Goal: Task Accomplishment & Management: Manage account settings

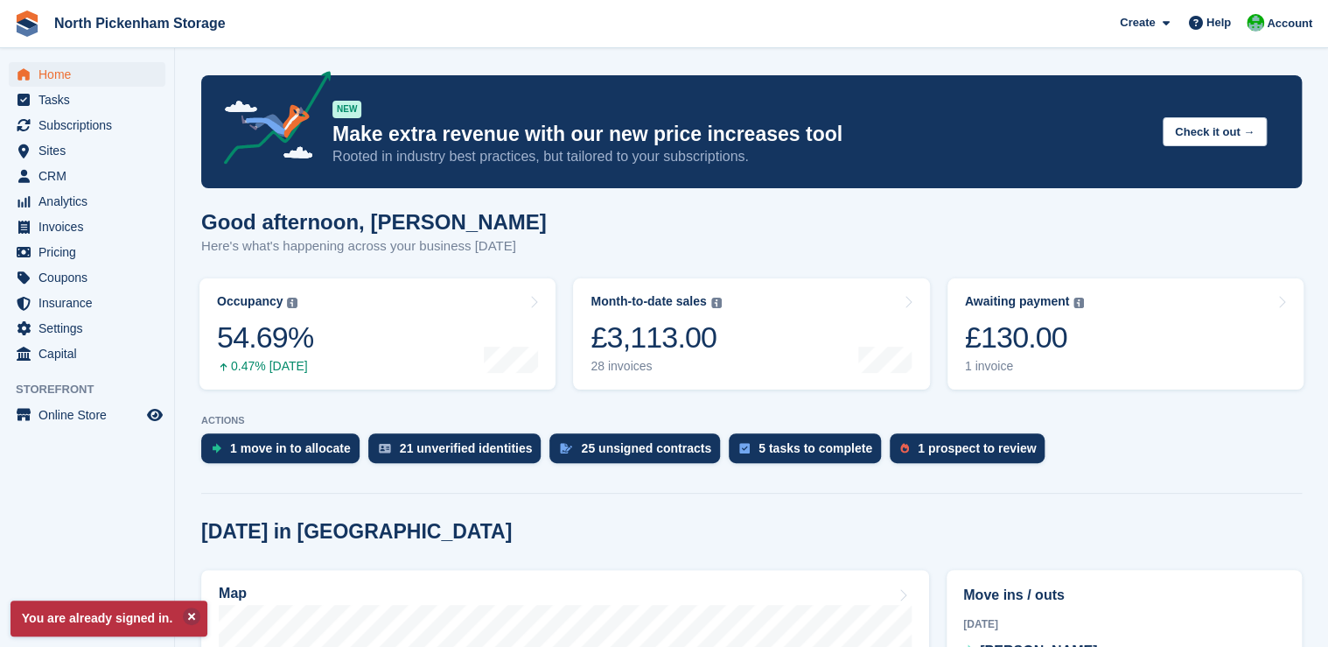
scroll to position [87, 0]
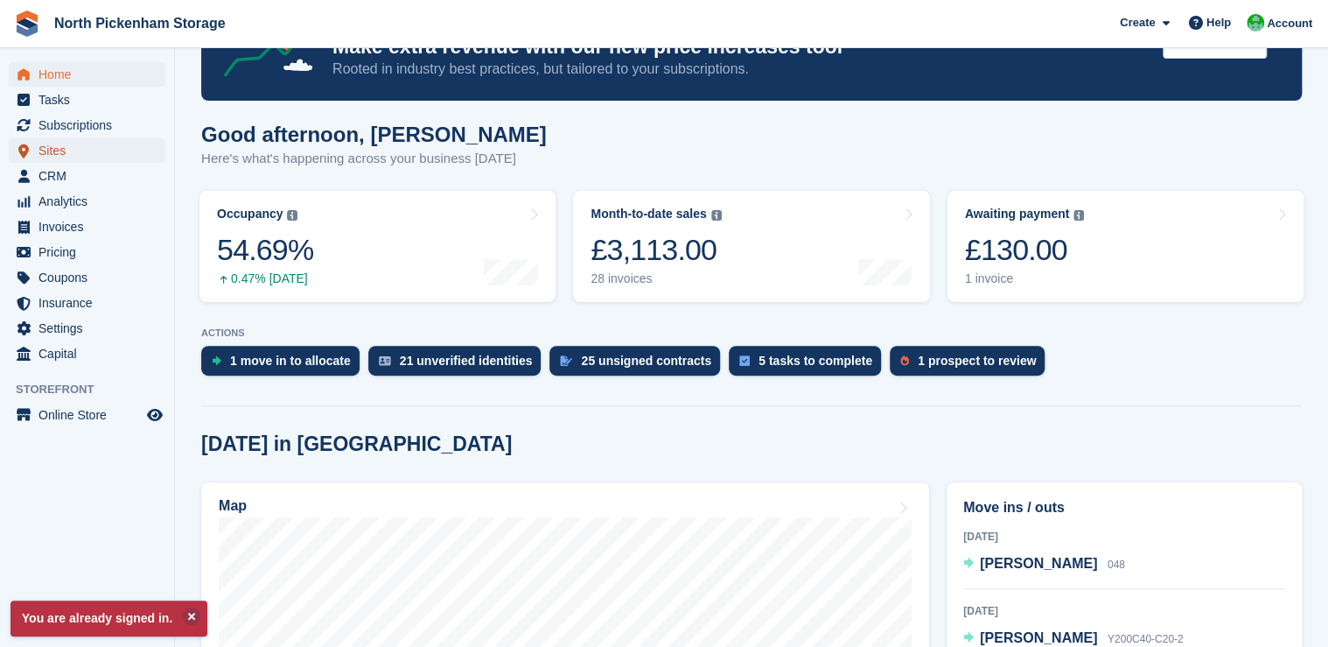
click at [56, 160] on span "Sites" at bounding box center [90, 150] width 105 height 24
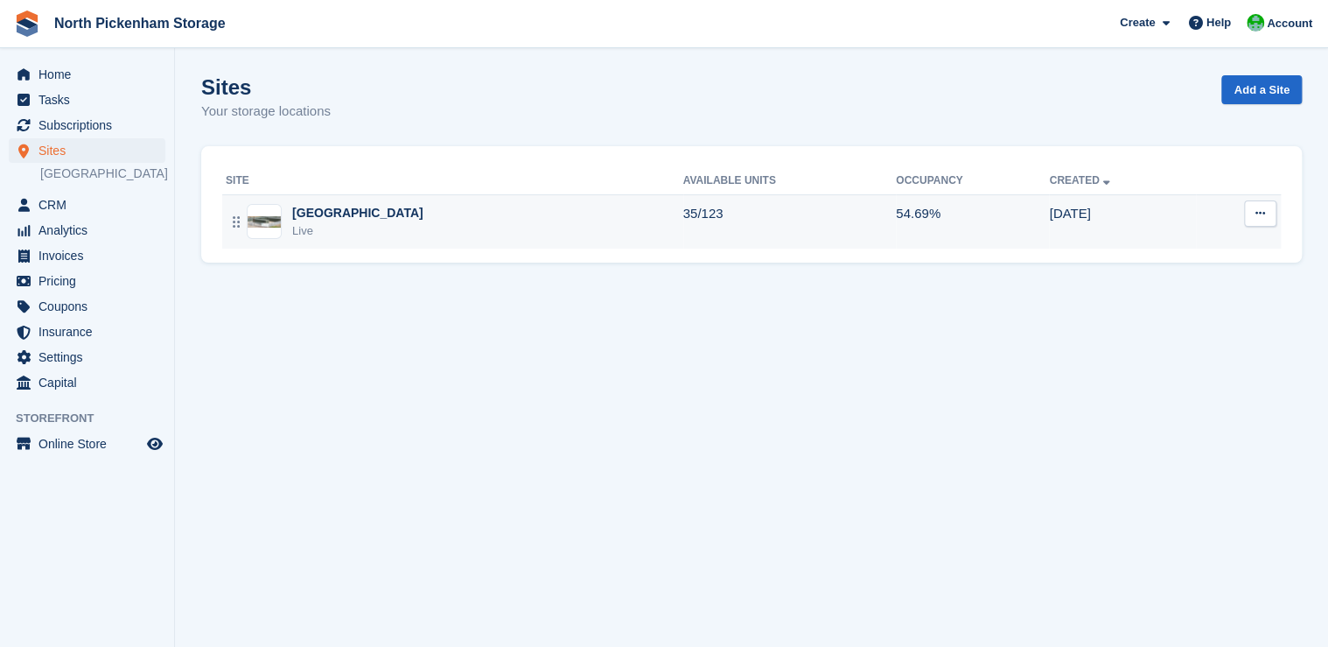
click at [292, 222] on div "Live" at bounding box center [357, 230] width 131 height 17
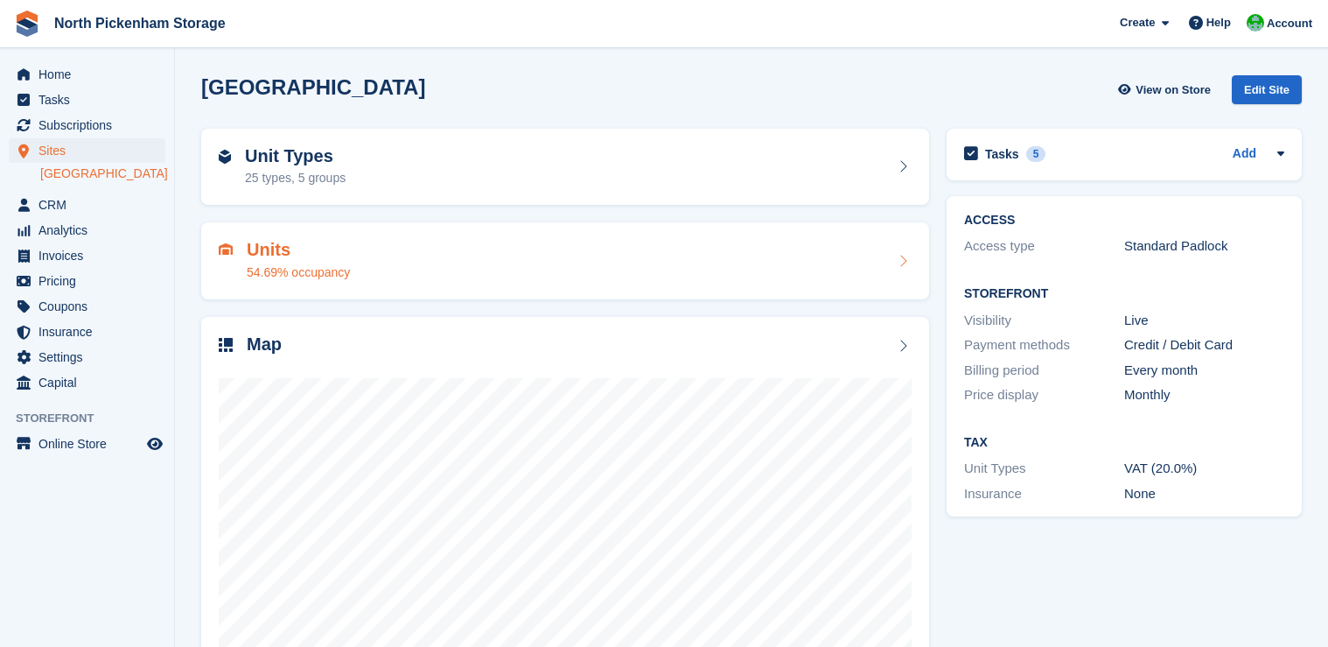
click at [306, 249] on h2 "Units" at bounding box center [298, 250] width 103 height 20
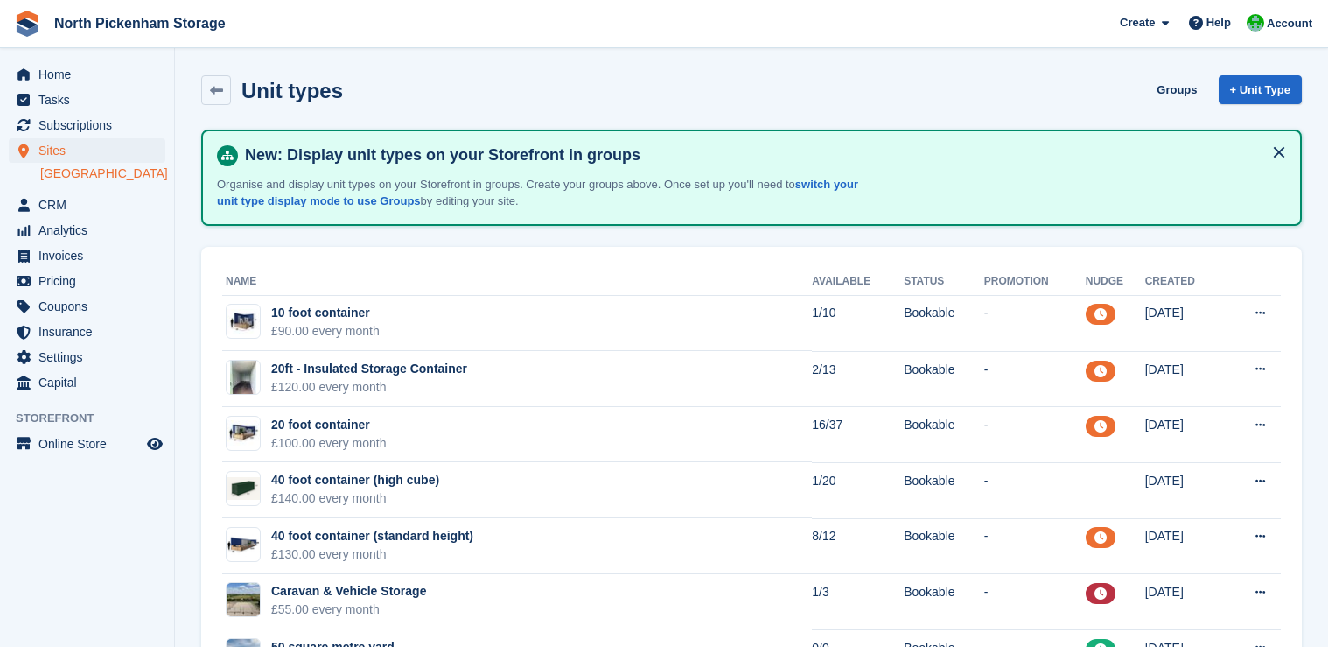
scroll to position [89, 0]
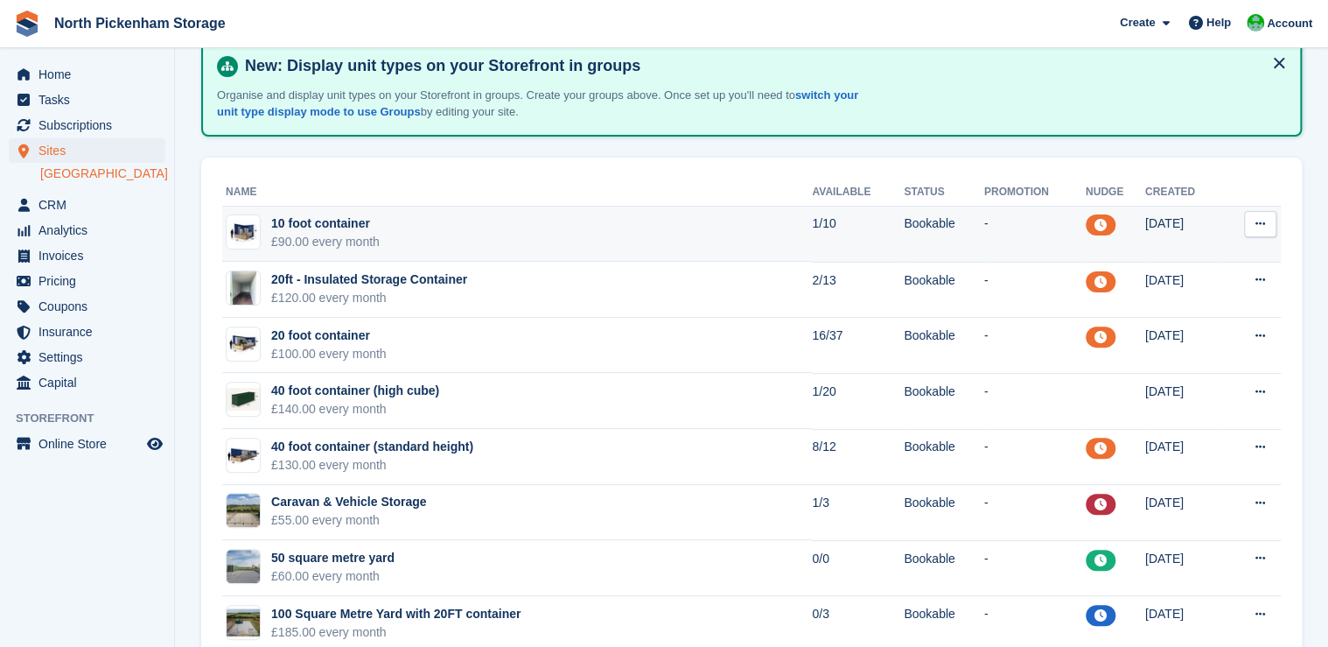
click at [784, 231] on td "10 foot container £90.00 every month" at bounding box center [517, 234] width 590 height 56
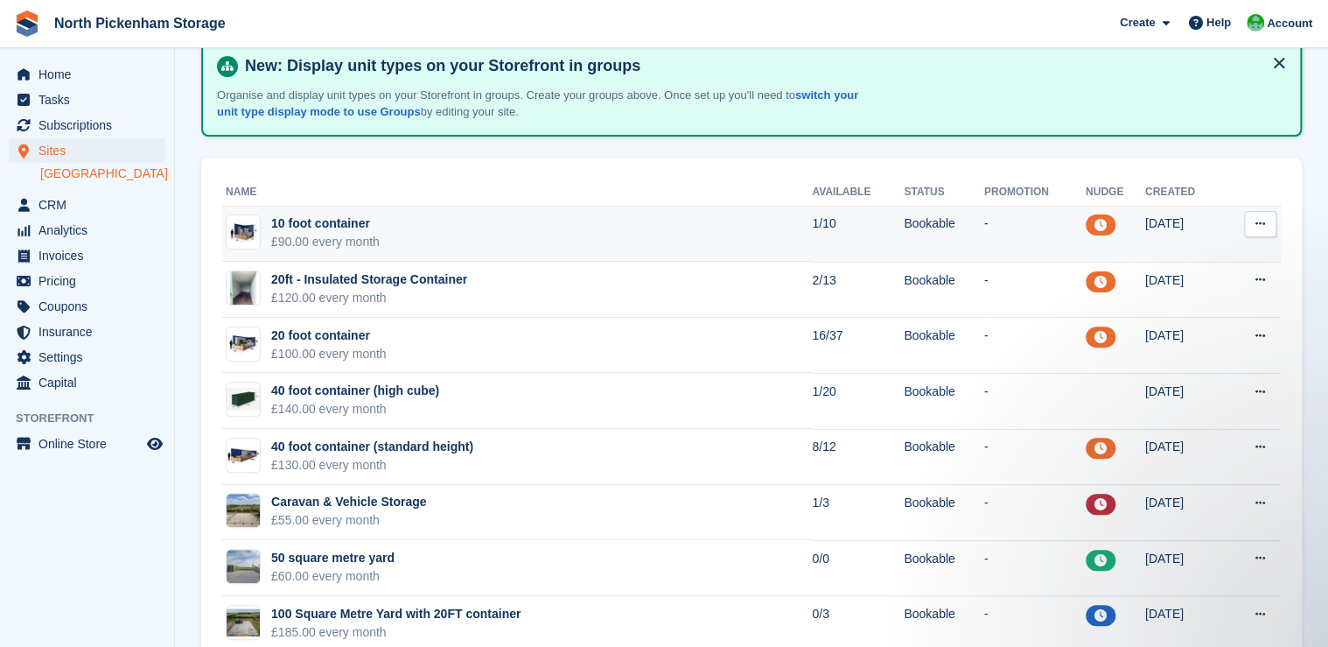
scroll to position [0, 0]
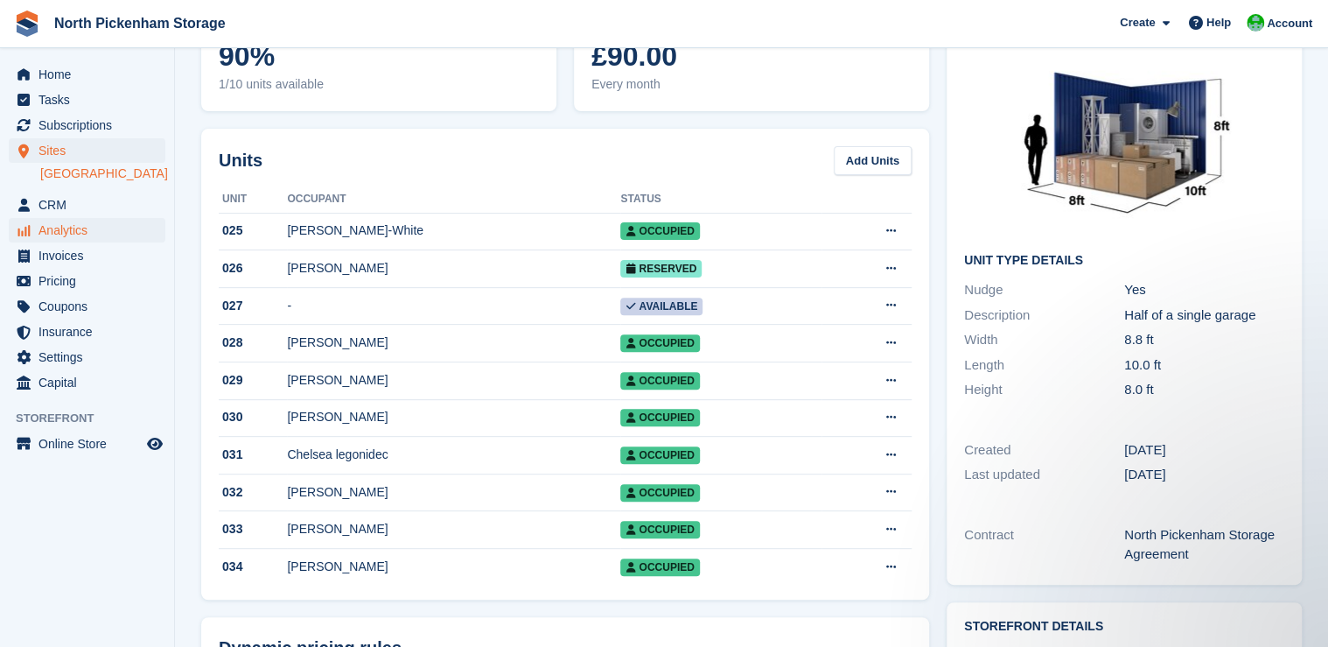
scroll to position [115, 0]
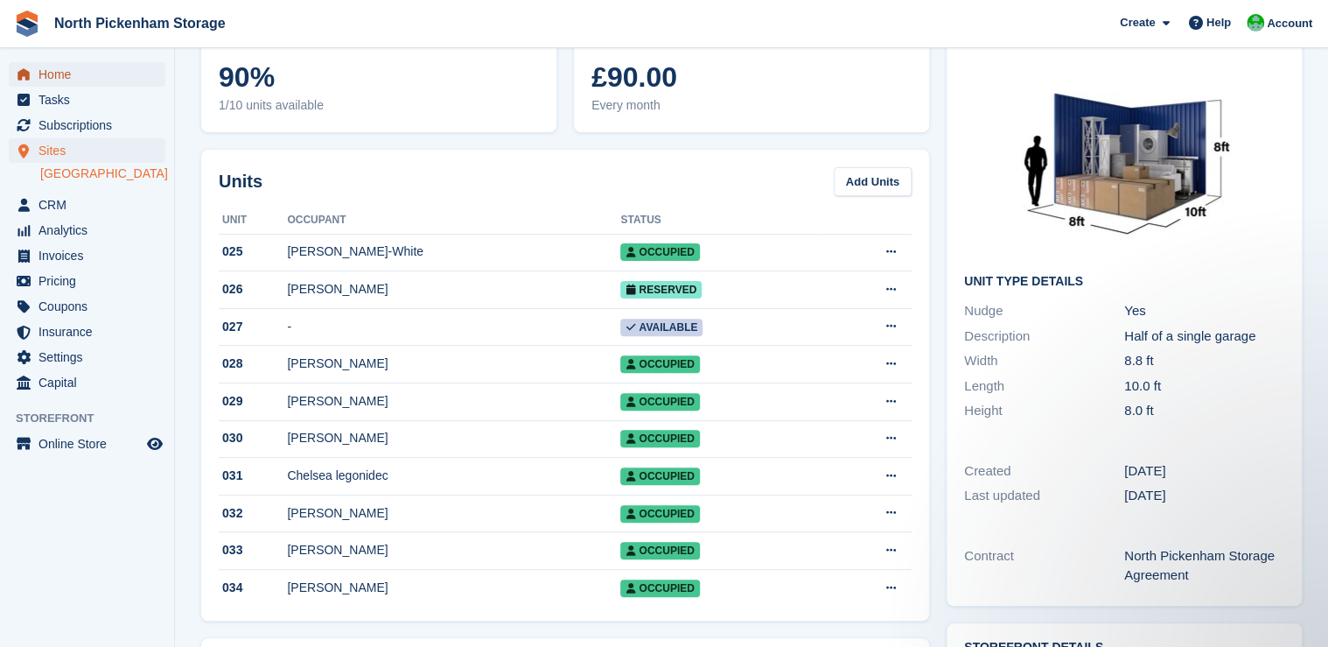
click at [56, 80] on span "Home" at bounding box center [90, 74] width 105 height 24
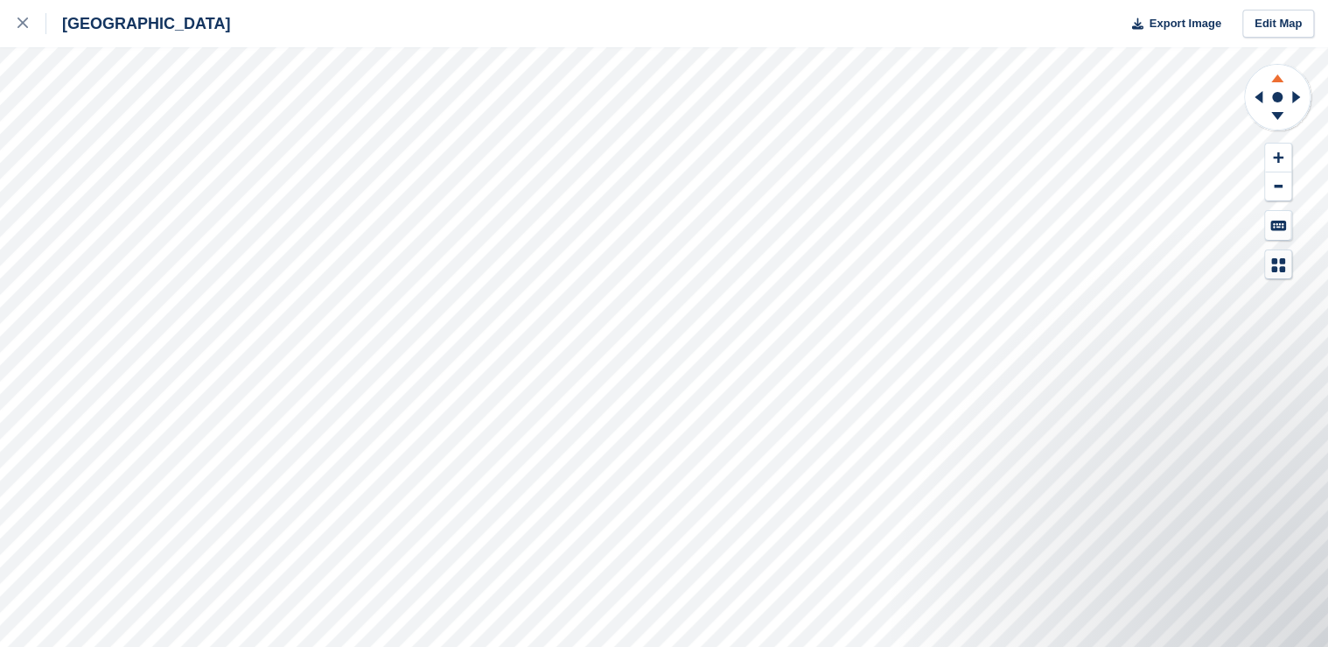
click at [1279, 79] on icon at bounding box center [1277, 78] width 12 height 8
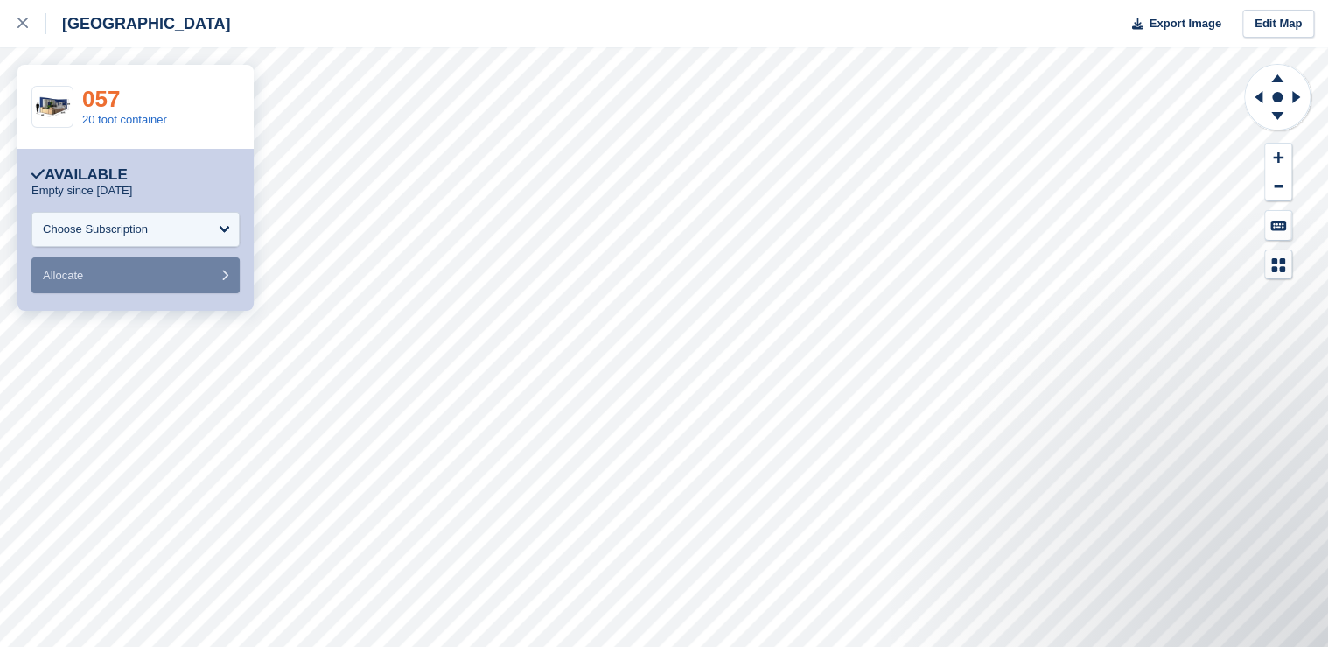
click at [101, 103] on link "057" at bounding box center [101, 99] width 38 height 26
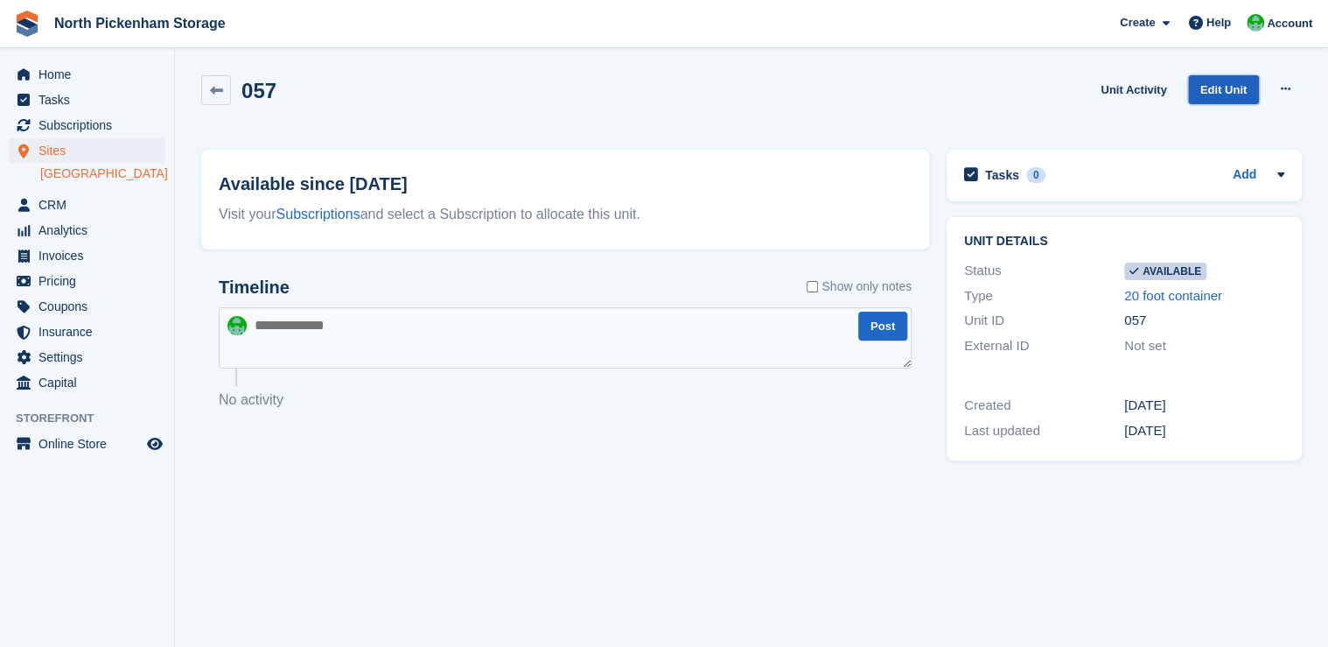
click at [1220, 94] on link "Edit Unit" at bounding box center [1223, 89] width 71 height 29
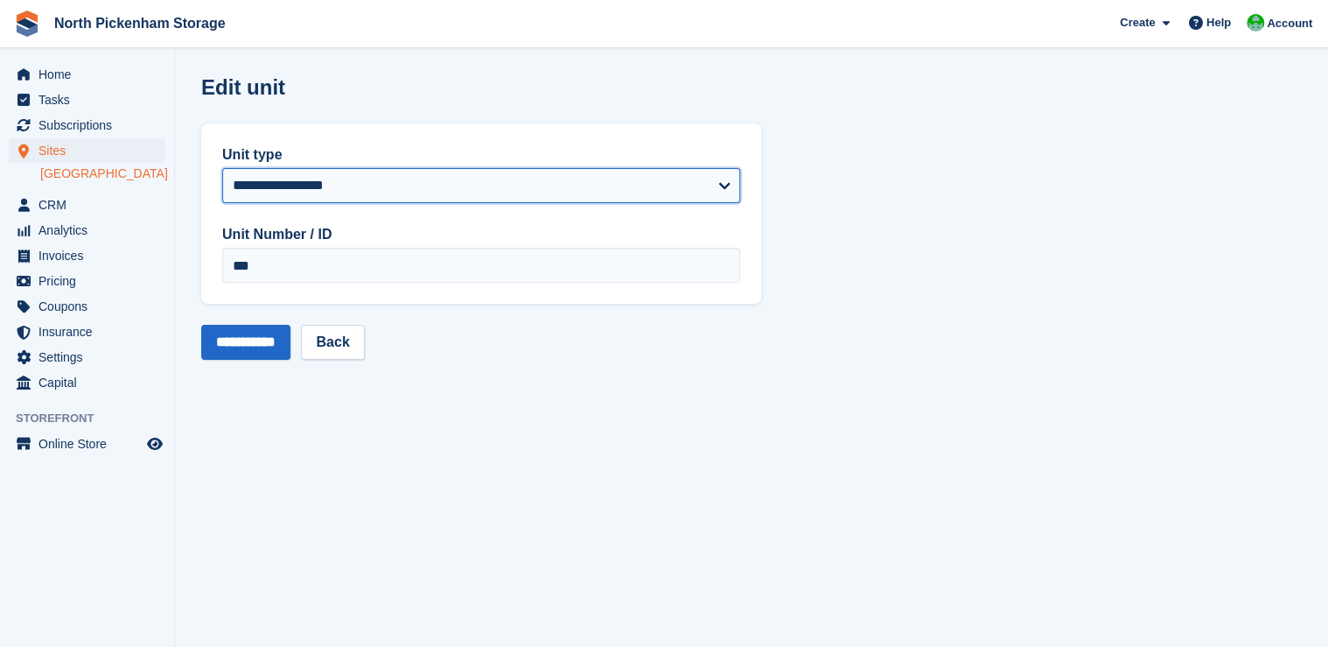
click at [362, 186] on select "**********" at bounding box center [481, 185] width 518 height 35
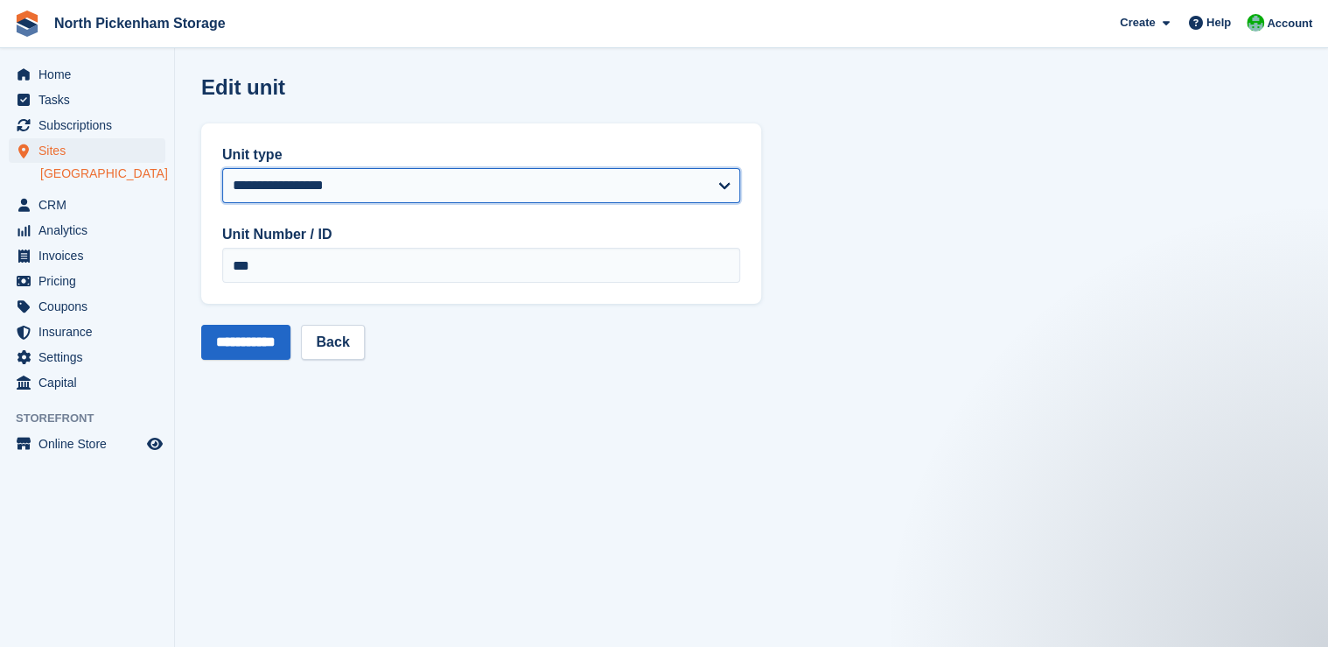
select select "*****"
click at [222, 168] on select "**********" at bounding box center [481, 185] width 518 height 35
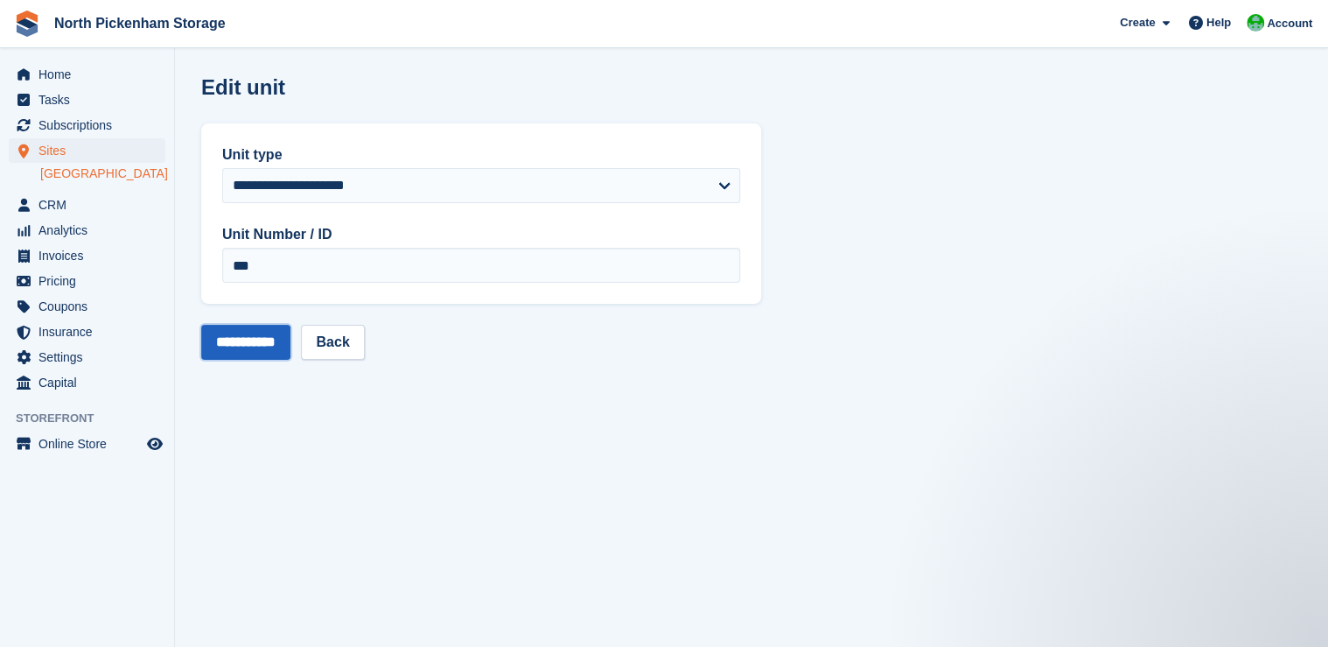
click at [228, 350] on input "**********" at bounding box center [245, 342] width 89 height 35
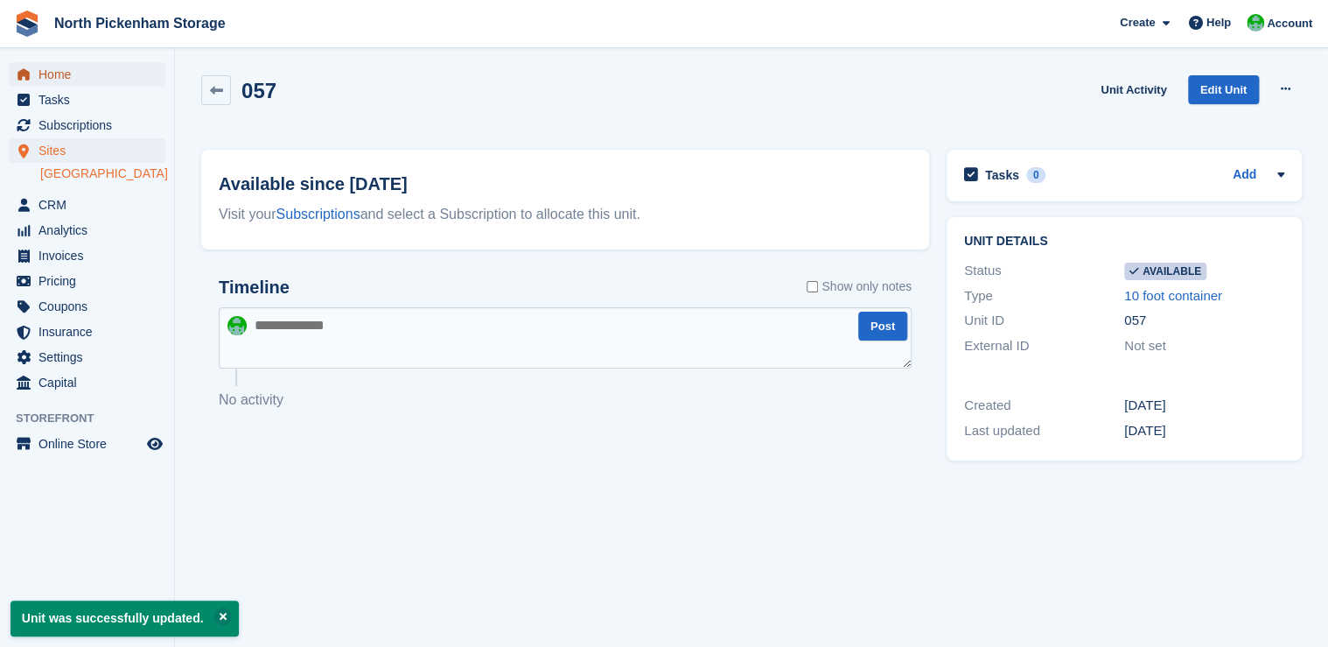
click at [50, 67] on span "Home" at bounding box center [90, 74] width 105 height 24
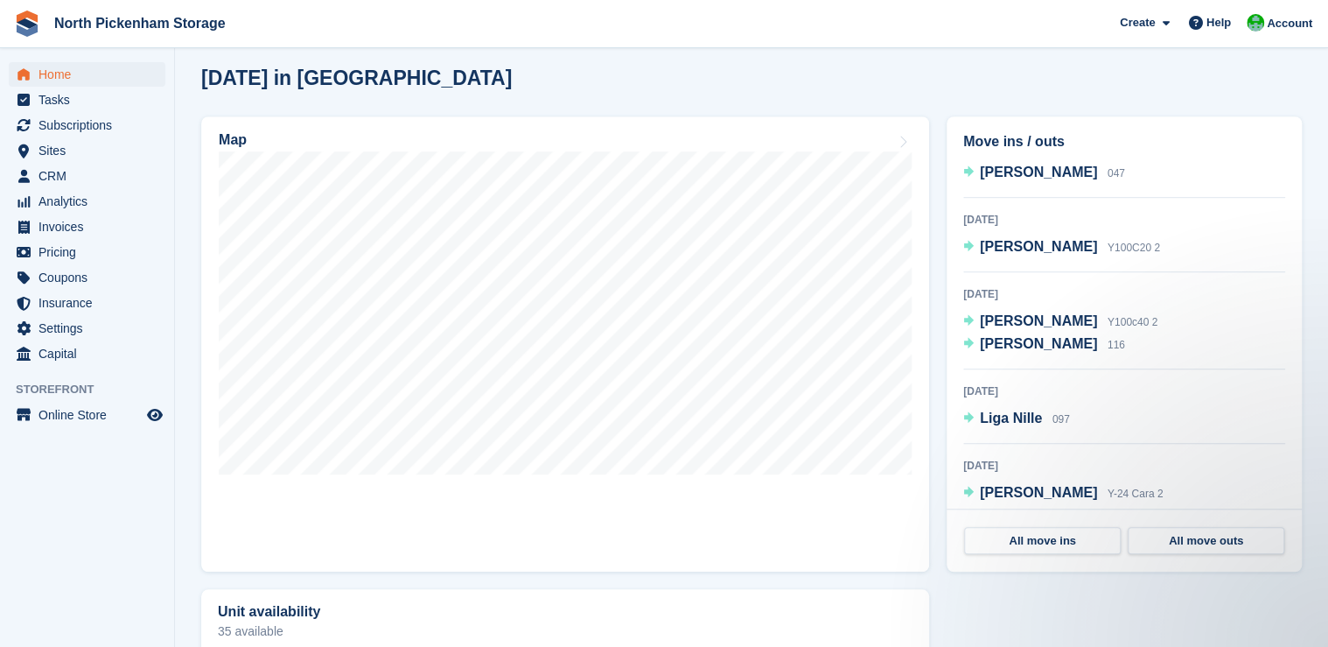
scroll to position [449, 0]
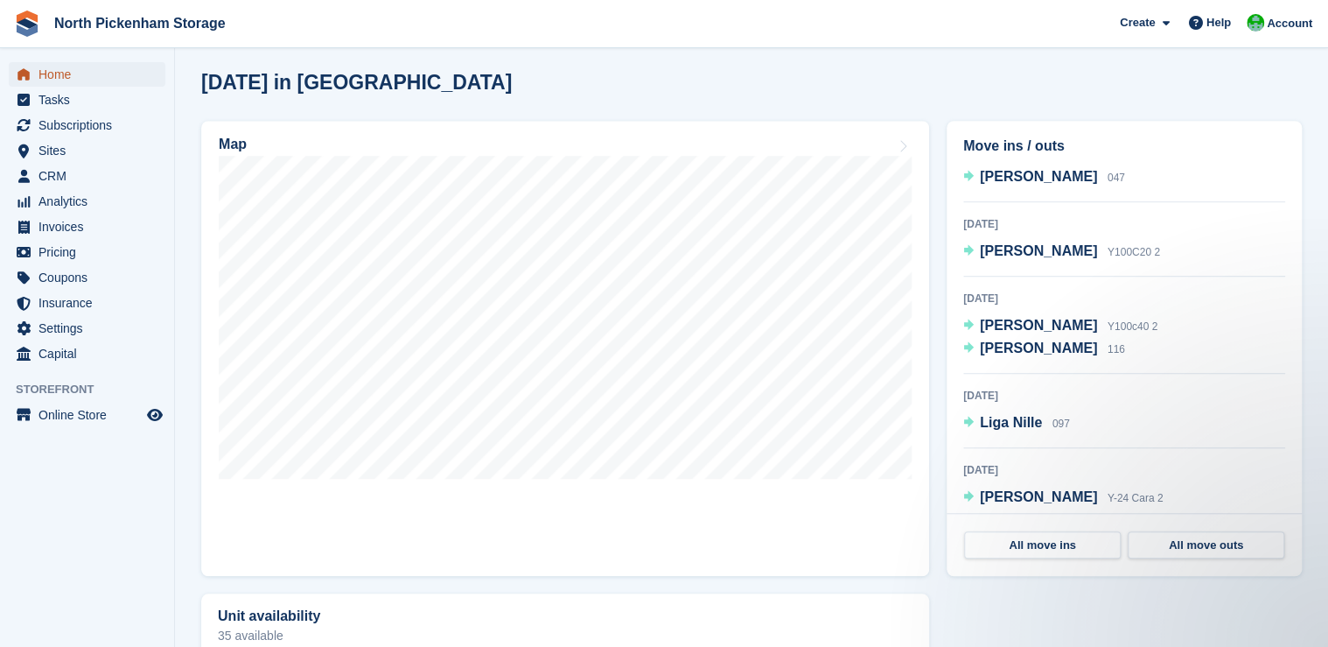
click at [49, 78] on span "Home" at bounding box center [90, 74] width 105 height 24
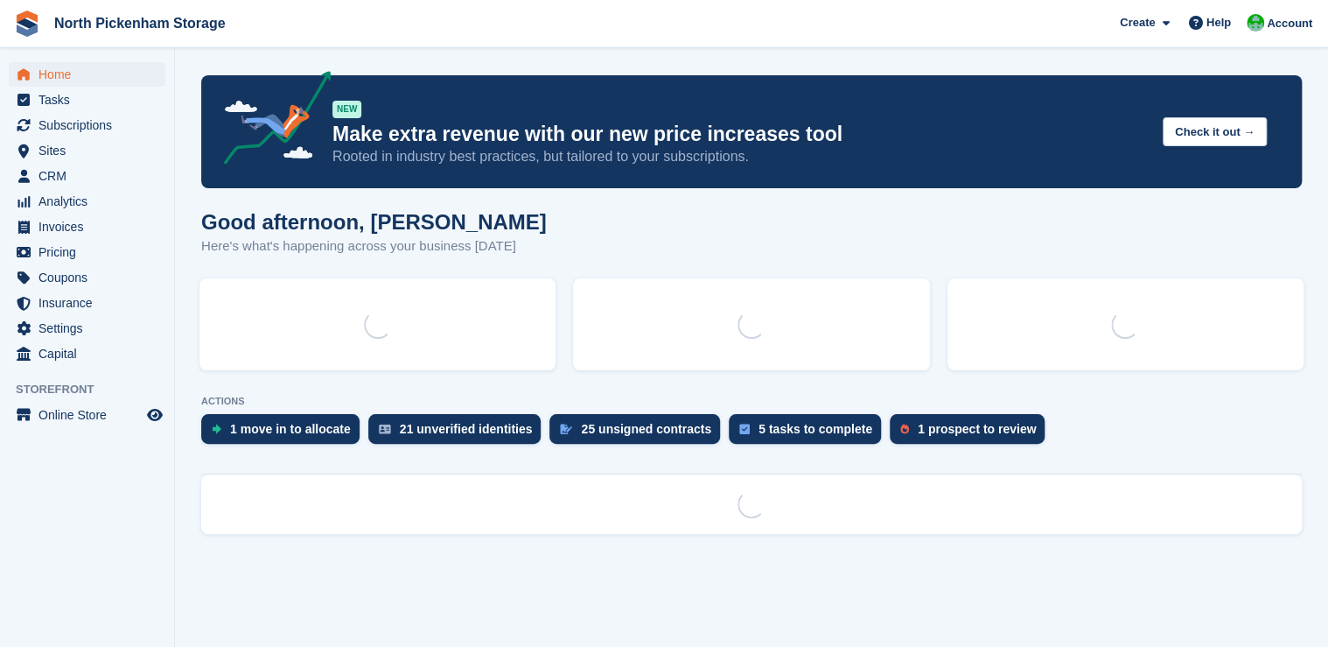
scroll to position [0, 0]
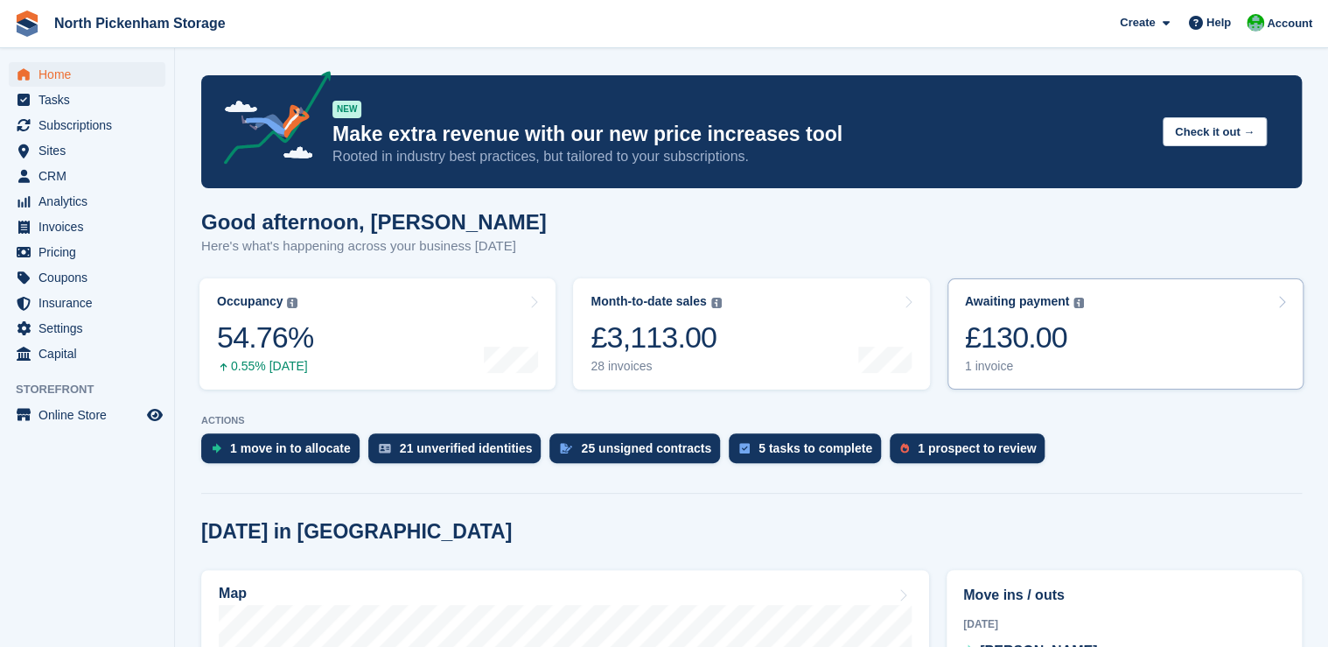
click at [997, 339] on div "£130.00" at bounding box center [1025, 337] width 120 height 36
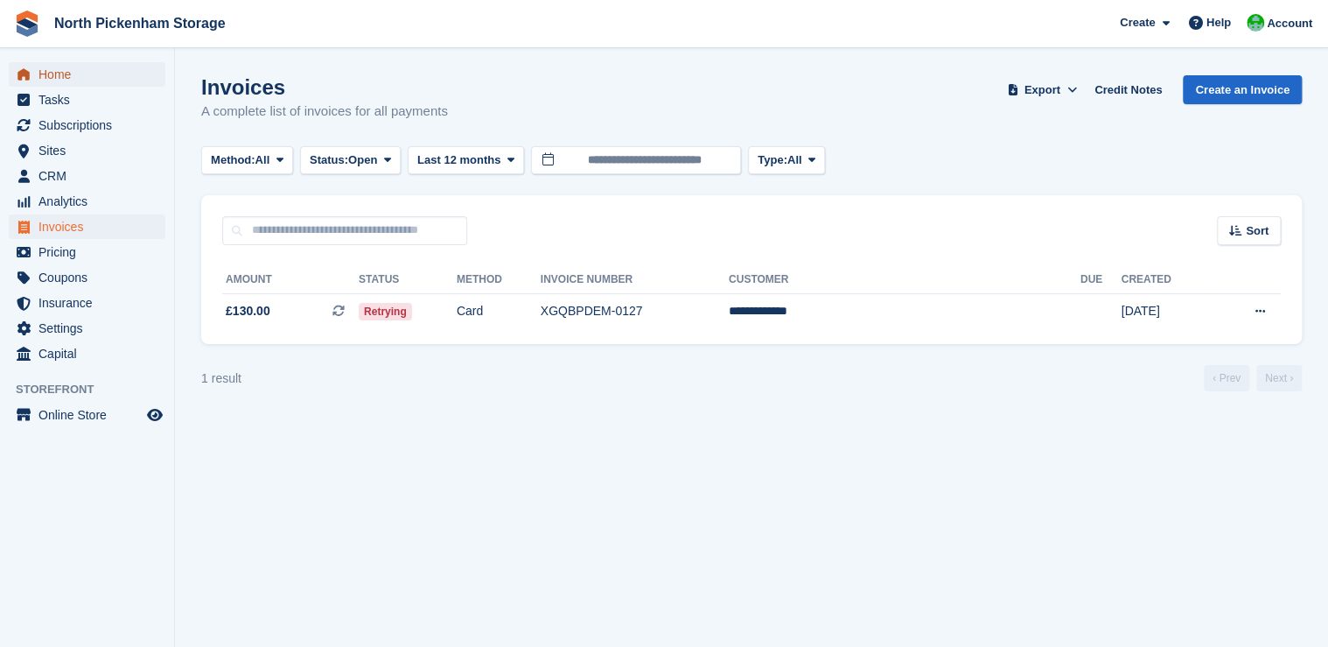
click at [66, 84] on span "Home" at bounding box center [90, 74] width 105 height 24
